Goal: Find specific page/section: Find specific page/section

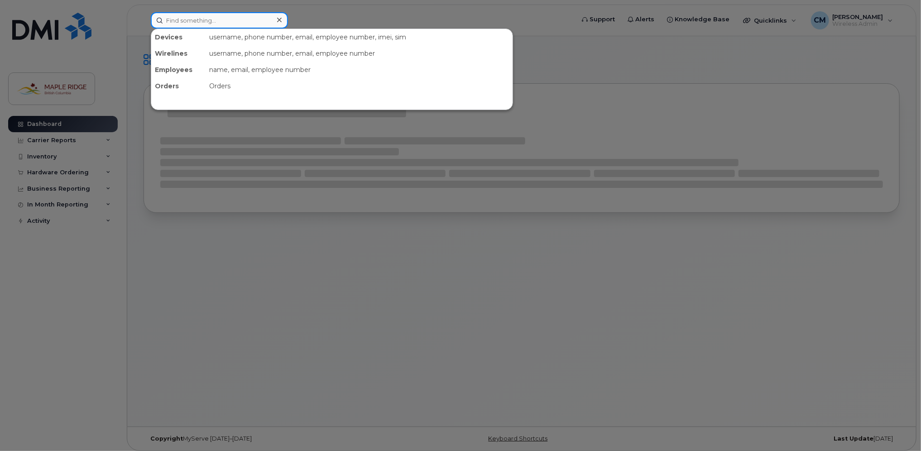
click at [205, 25] on input at bounding box center [219, 20] width 137 height 16
click at [205, 20] on input at bounding box center [219, 20] width 137 height 16
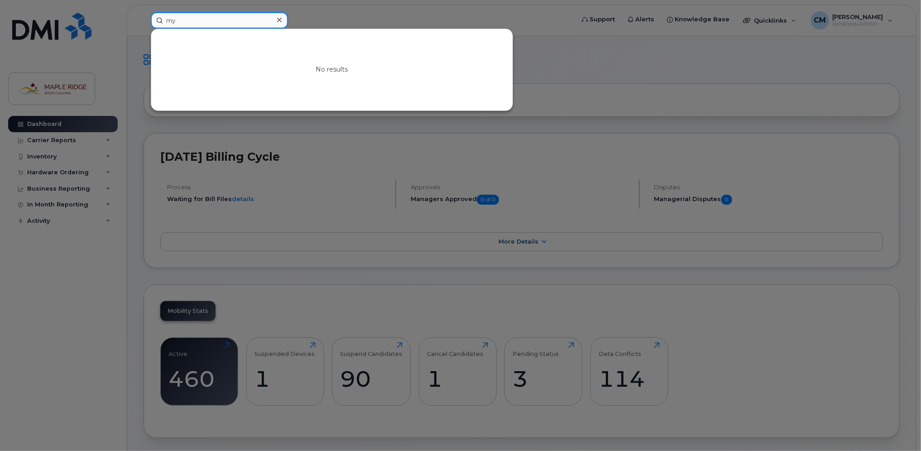
type input "m"
type input "s"
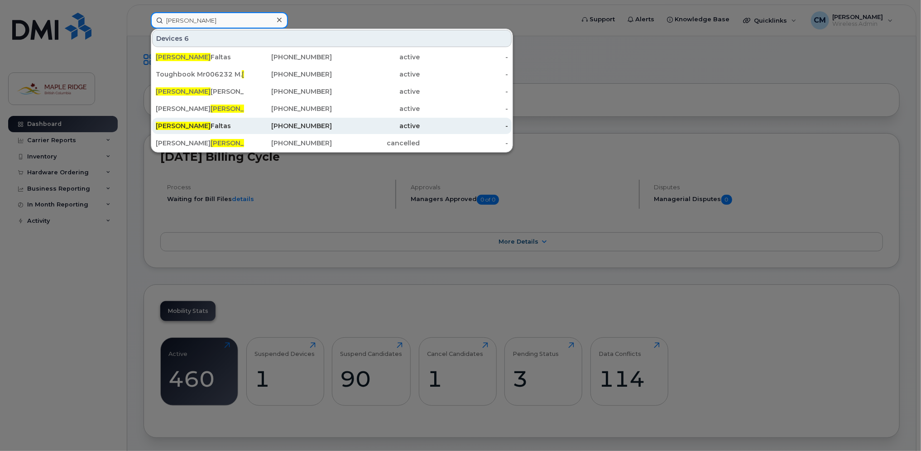
type input "steven"
click at [187, 121] on div "Steven Faltas" at bounding box center [200, 125] width 88 height 9
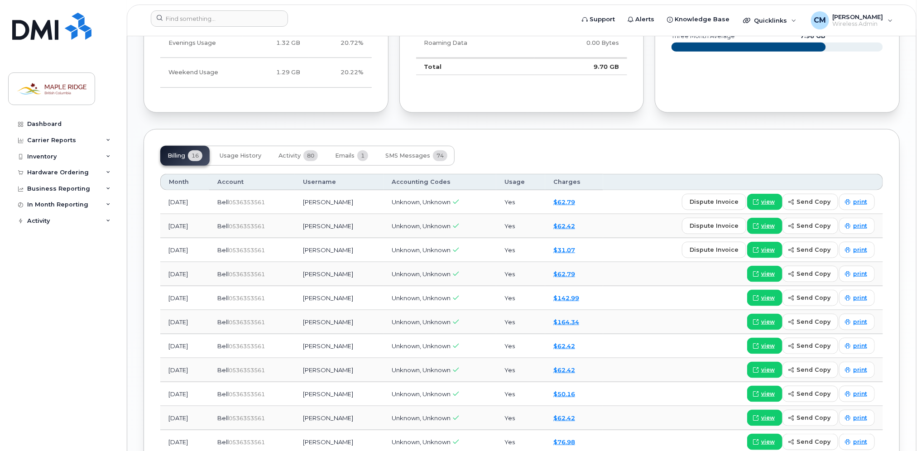
scroll to position [597, 0]
